Goal: Information Seeking & Learning: Learn about a topic

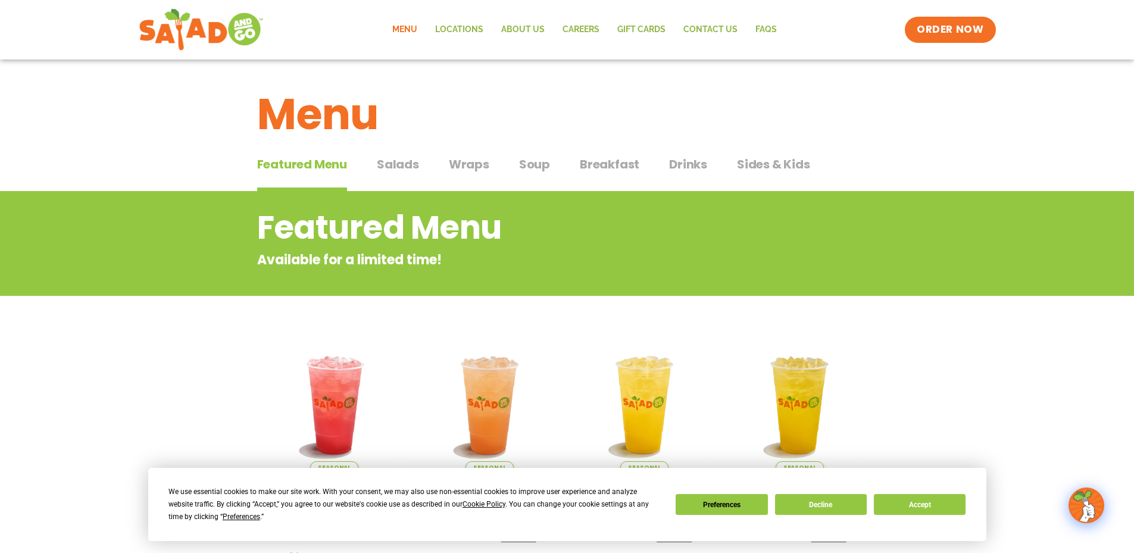
click at [400, 173] on button "Salads Salads" at bounding box center [398, 173] width 42 height 36
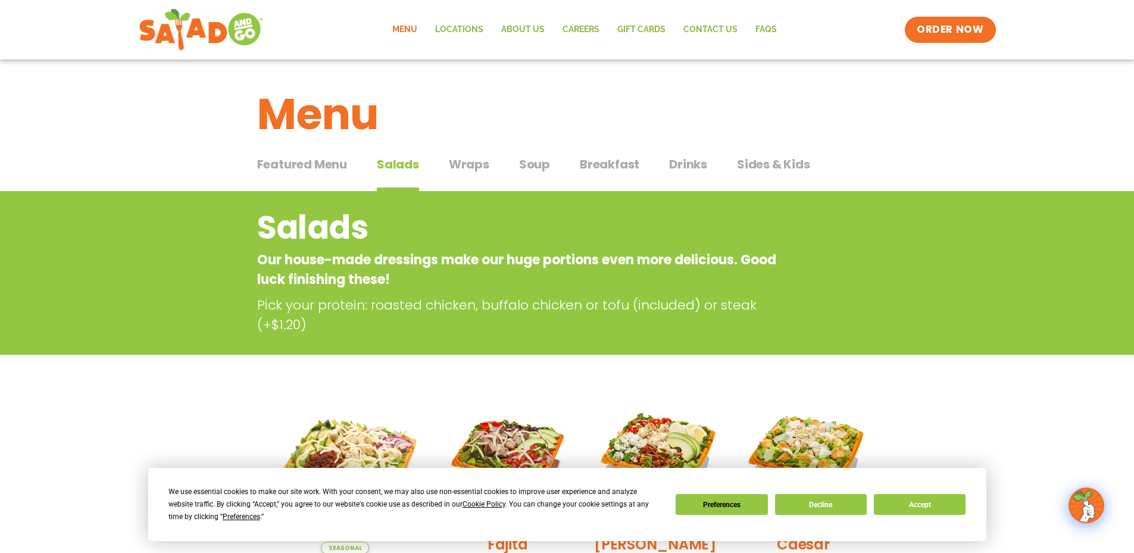
click at [468, 160] on span "Wraps" at bounding box center [469, 164] width 40 height 18
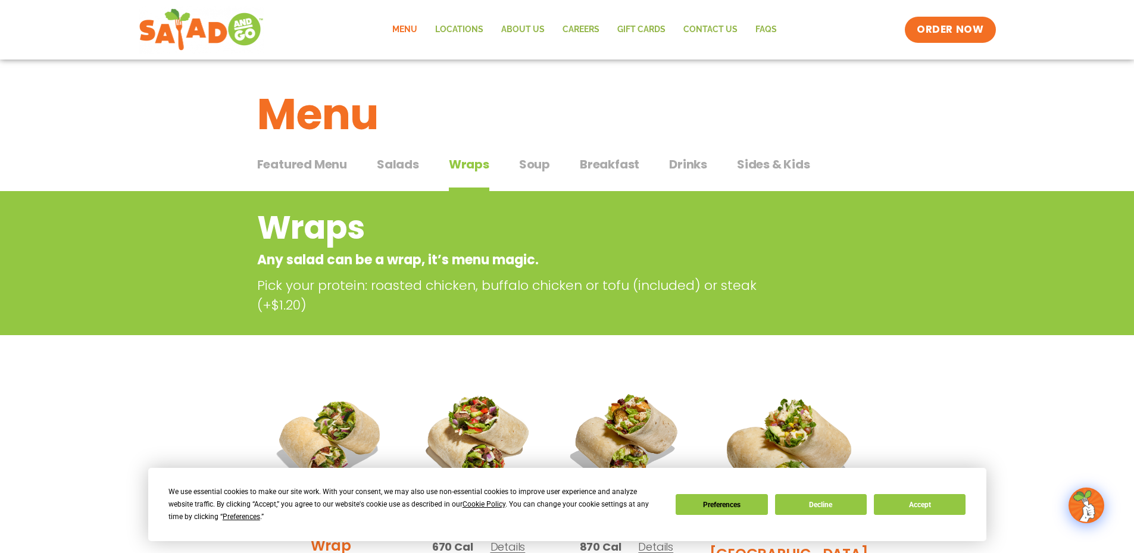
click at [551, 165] on div "Featured Menu Featured Menu Salads Salads Wraps Wraps Soup Soup Breakfast Break…" at bounding box center [567, 171] width 620 height 40
click at [532, 167] on span "Soup" at bounding box center [534, 164] width 31 height 18
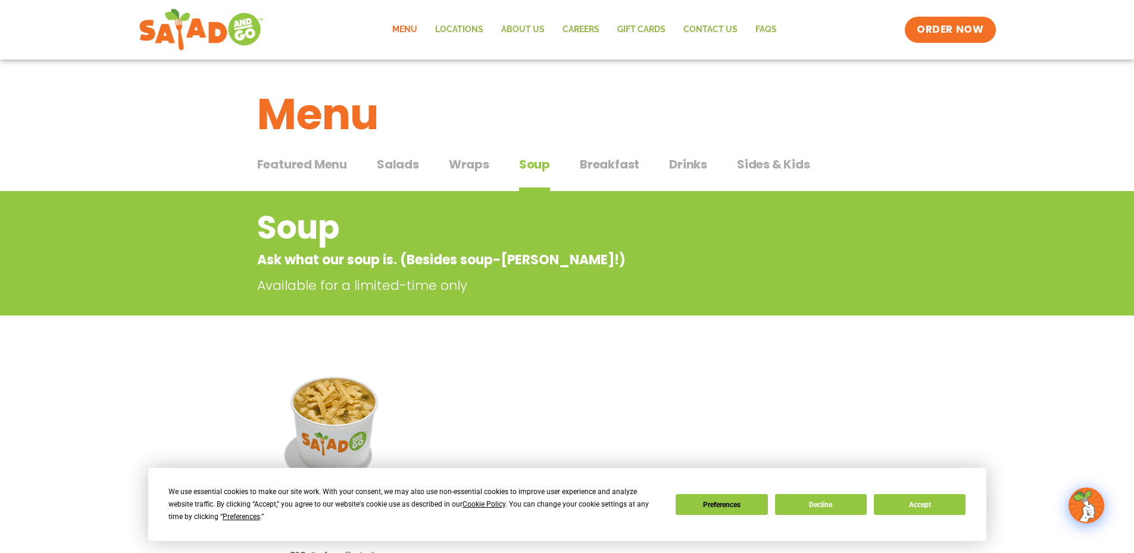
click at [604, 170] on span "Breakfast" at bounding box center [610, 164] width 60 height 18
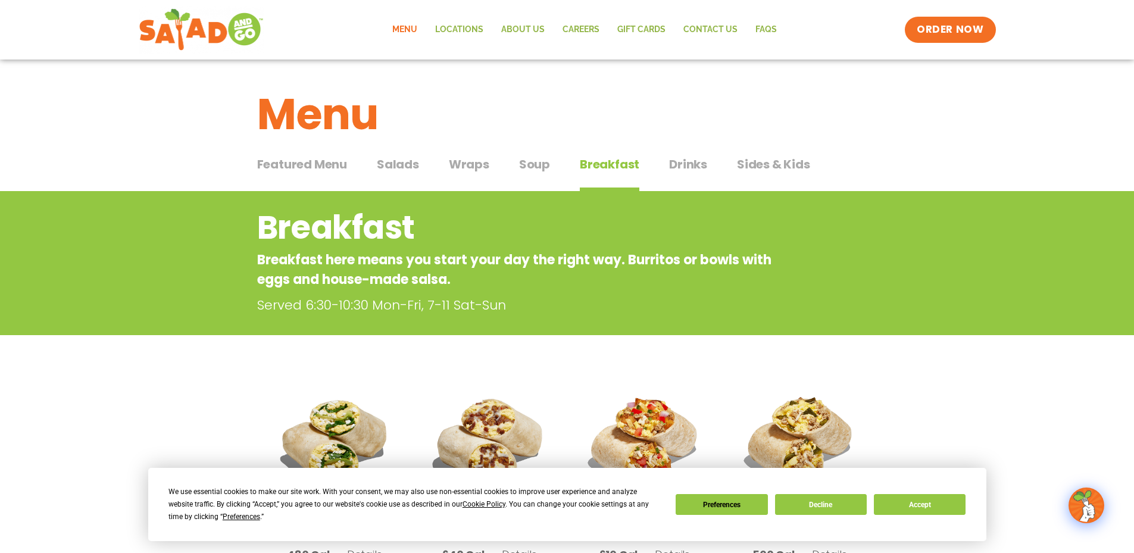
click at [459, 165] on span "Wraps" at bounding box center [469, 164] width 40 height 18
